Goal: Information Seeking & Learning: Learn about a topic

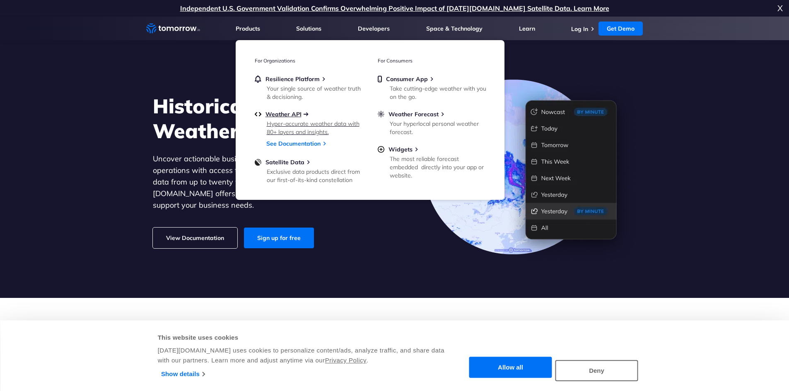
click at [300, 113] on span "Weather API" at bounding box center [284, 114] width 36 height 7
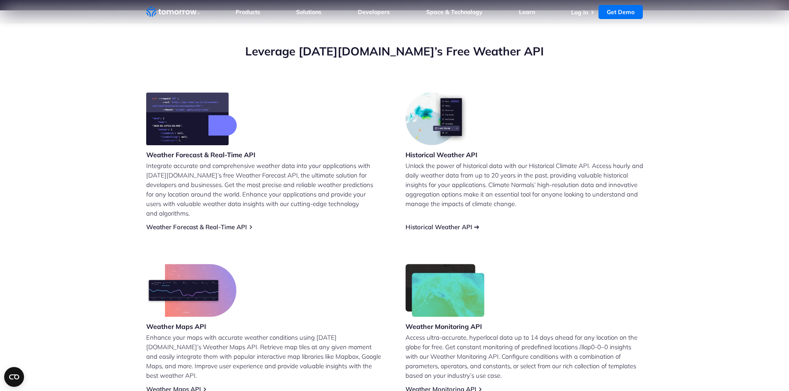
scroll to position [290, 0]
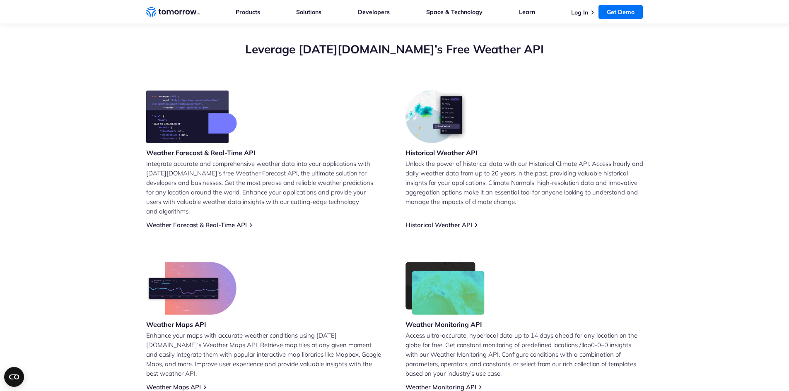
drag, startPoint x: 172, startPoint y: 220, endPoint x: 101, endPoint y: 132, distance: 113.7
click at [101, 132] on section "Leverage Tomorrow.io’s Free Weather API Weather Forecast & Real-Time API Integr…" at bounding box center [394, 216] width 789 height 416
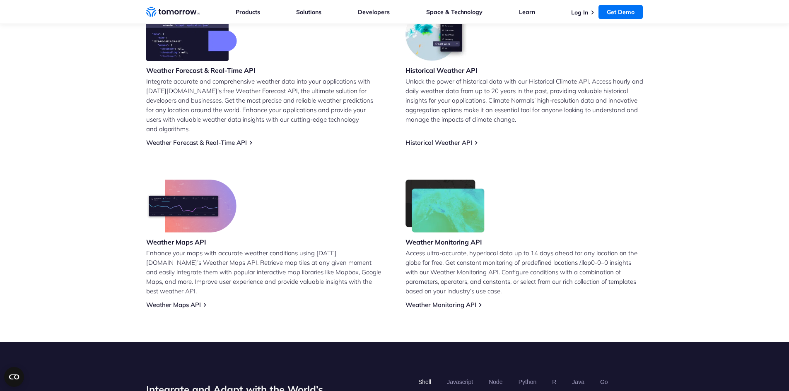
scroll to position [373, 0]
click at [457, 138] on link "Historical Weather API" at bounding box center [439, 142] width 67 height 8
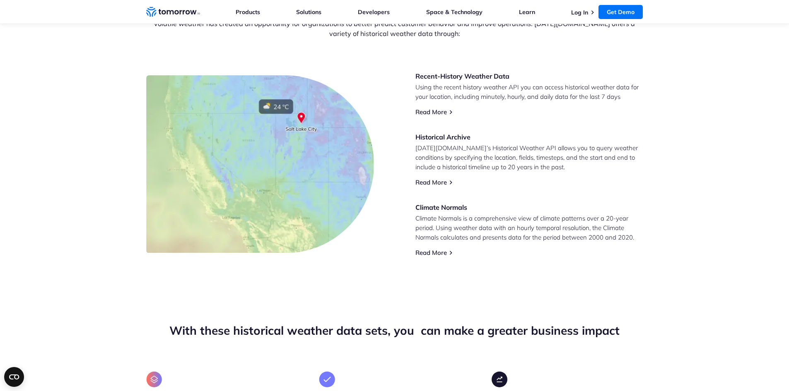
scroll to position [332, 0]
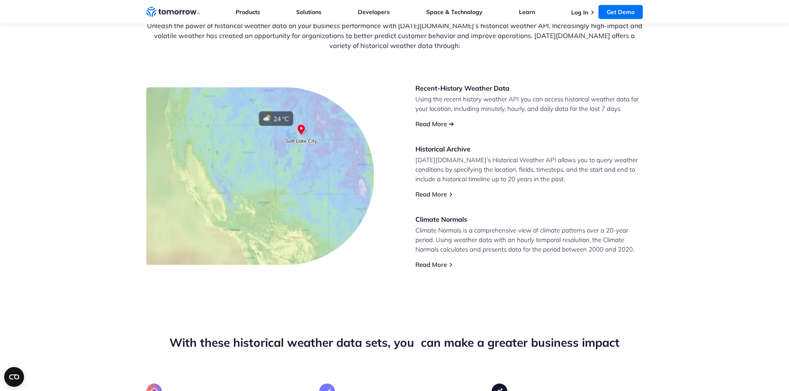
click at [423, 124] on link "Read More" at bounding box center [430, 124] width 31 height 8
click at [439, 191] on link "Read More" at bounding box center [430, 195] width 31 height 8
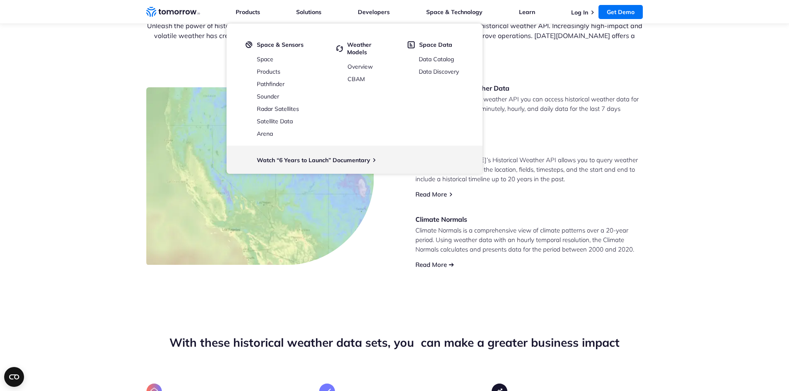
click at [425, 264] on link "Read More" at bounding box center [430, 265] width 31 height 8
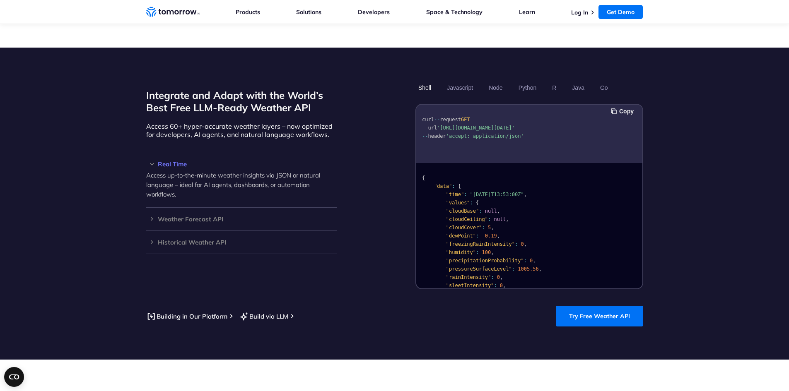
scroll to position [705, 0]
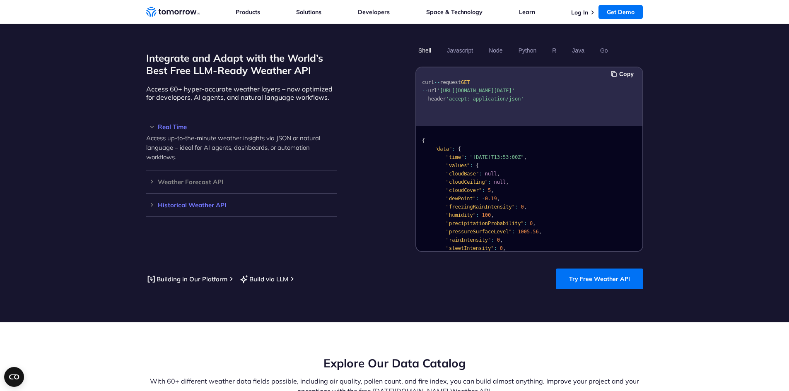
click at [223, 202] on h3 "Historical Weather API" at bounding box center [241, 205] width 191 height 6
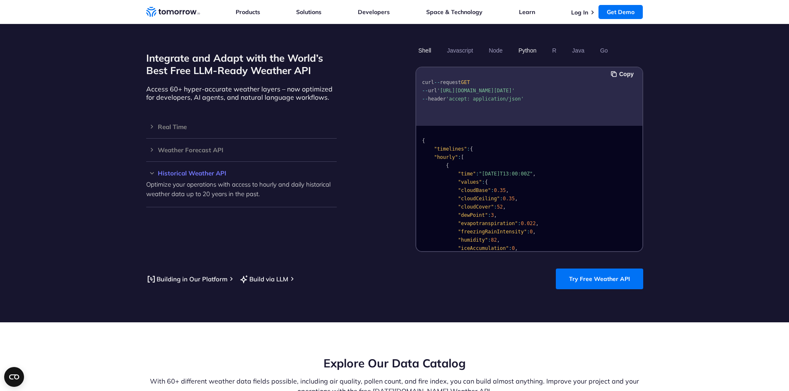
click at [531, 44] on button "Python" at bounding box center [527, 50] width 24 height 14
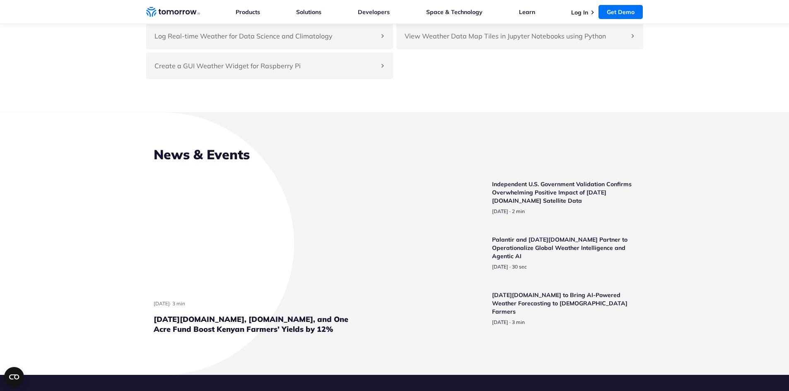
scroll to position [1906, 0]
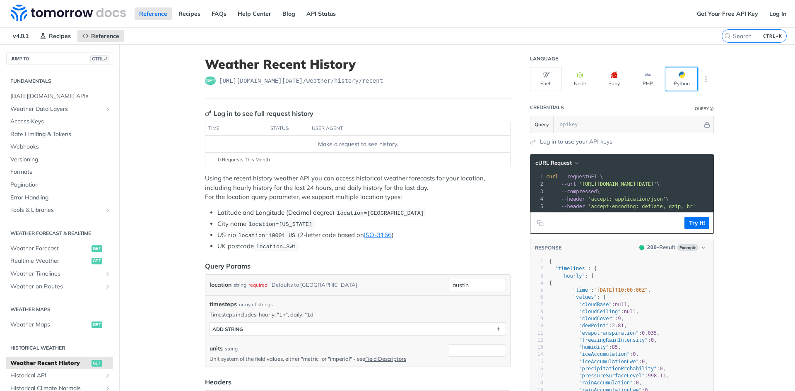
click at [688, 74] on button "Python" at bounding box center [682, 79] width 32 height 24
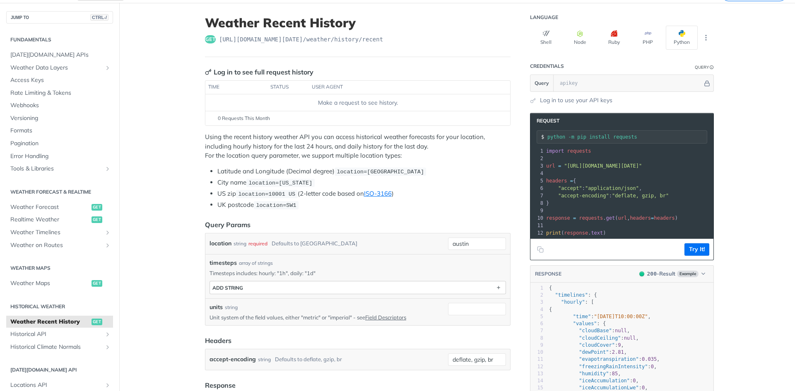
scroll to position [14, 0]
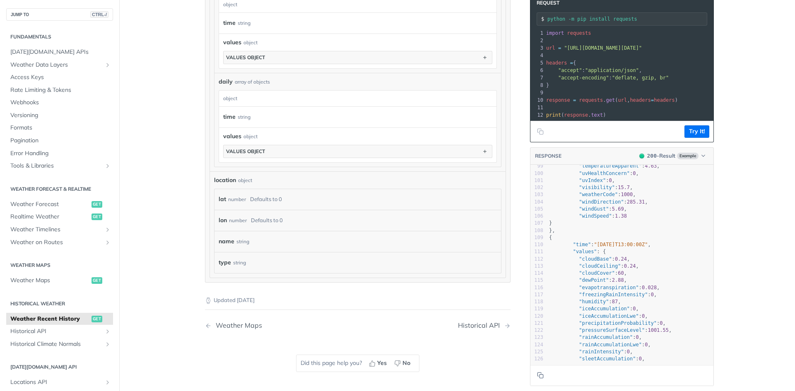
click at [698, 165] on header "RESPONSE 200 - Result Example" at bounding box center [622, 156] width 183 height 17
click at [691, 159] on span "Example" at bounding box center [688, 156] width 22 height 7
drag, startPoint x: 735, startPoint y: 196, endPoint x: 736, endPoint y: 210, distance: 14.1
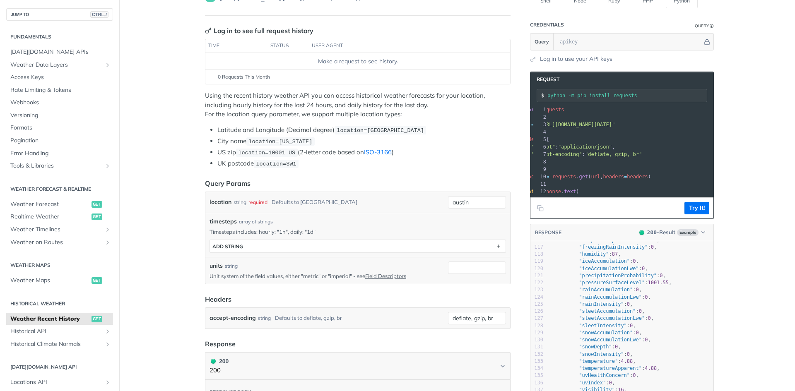
scroll to position [0, 33]
click at [562, 43] on input "text" at bounding box center [629, 42] width 147 height 17
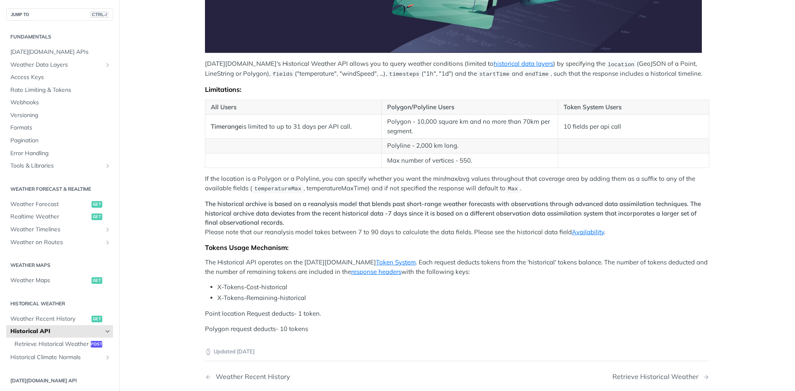
scroll to position [249, 0]
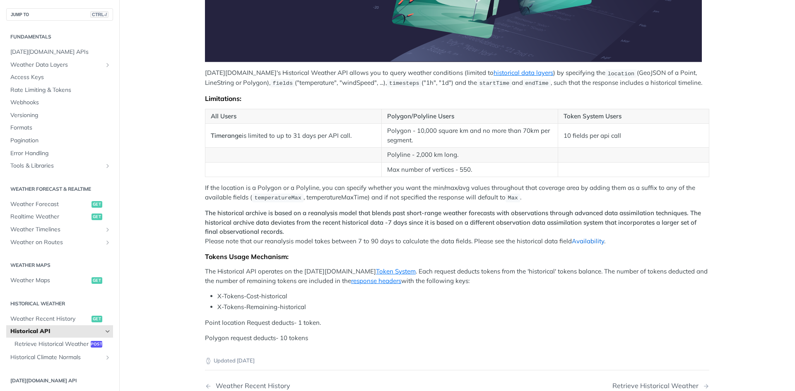
click at [581, 242] on link "Availability" at bounding box center [588, 241] width 32 height 8
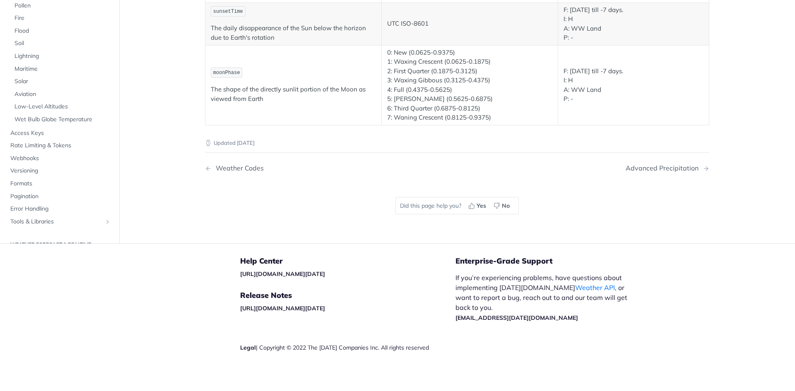
scroll to position [1584, 0]
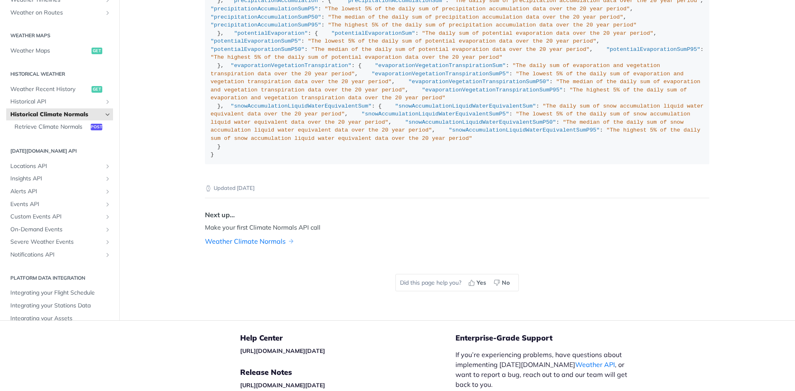
scroll to position [787, 0]
